Goal: Browse casually: Explore the website without a specific task or goal

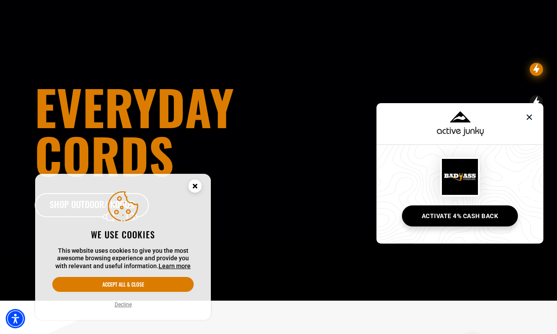
scroll to position [716, 0]
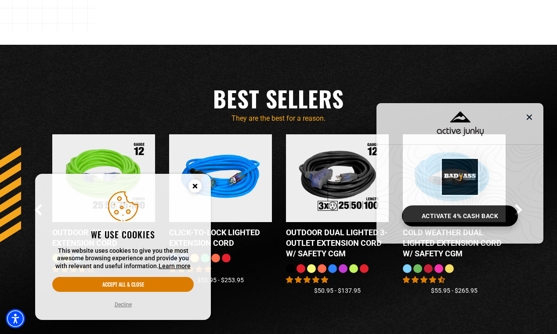
click at [526, 121] on img at bounding box center [529, 117] width 11 height 11
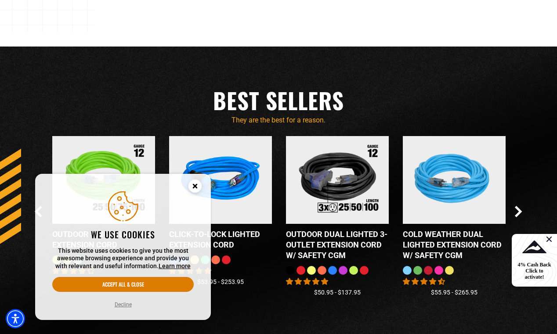
click at [196, 186] on circle "Close this option" at bounding box center [194, 186] width 13 height 13
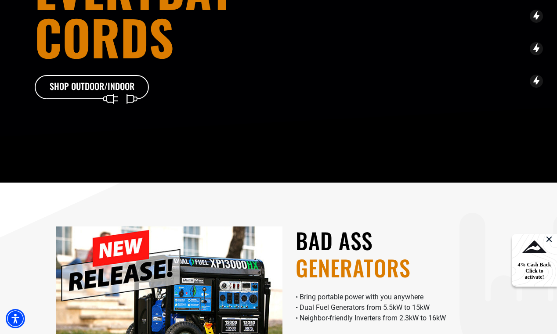
scroll to position [115, 0]
